Goal: Information Seeking & Learning: Learn about a topic

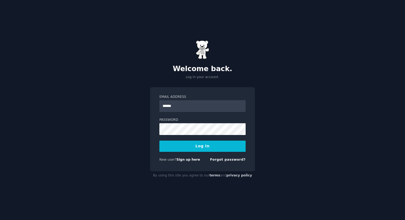
type input "*****"
type input "**********"
click at [209, 146] on button "Log In" at bounding box center [202, 146] width 86 height 11
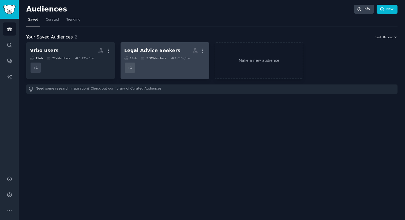
click at [167, 59] on div "1 Sub 3.3M Members 1.61 % /mo" at bounding box center [164, 58] width 81 height 4
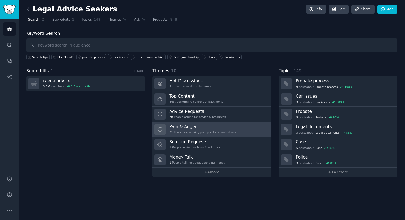
click at [192, 132] on div "21 People expressing pain points & frustrations" at bounding box center [202, 132] width 67 height 4
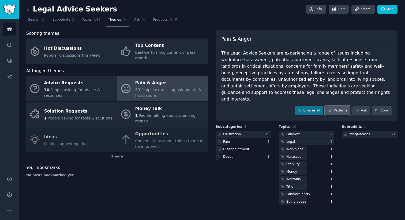
click at [339, 106] on link "Patterns" at bounding box center [337, 110] width 25 height 9
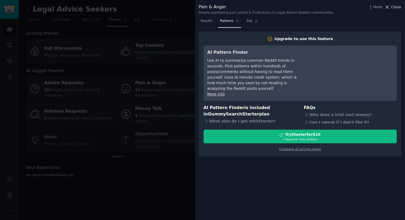
click at [392, 9] on span "Close" at bounding box center [396, 7] width 10 height 6
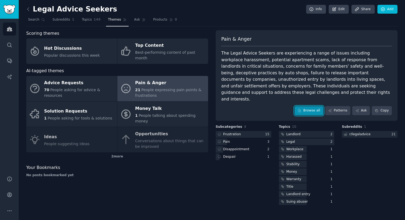
click at [310, 106] on link "Browse all" at bounding box center [308, 110] width 29 height 9
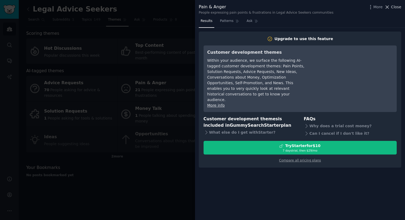
click at [396, 9] on span "Close" at bounding box center [396, 7] width 10 height 6
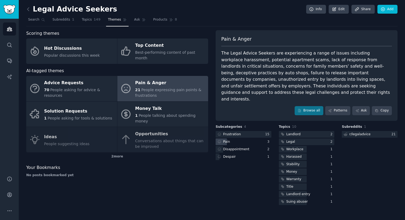
click at [258, 139] on div "Pain" at bounding box center [243, 142] width 56 height 7
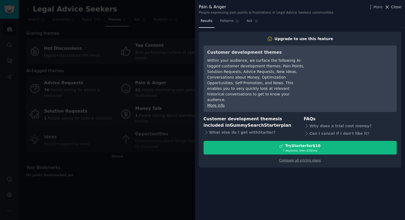
click at [394, 6] on span "Close" at bounding box center [396, 7] width 10 height 6
